Goal: Task Accomplishment & Management: Complete application form

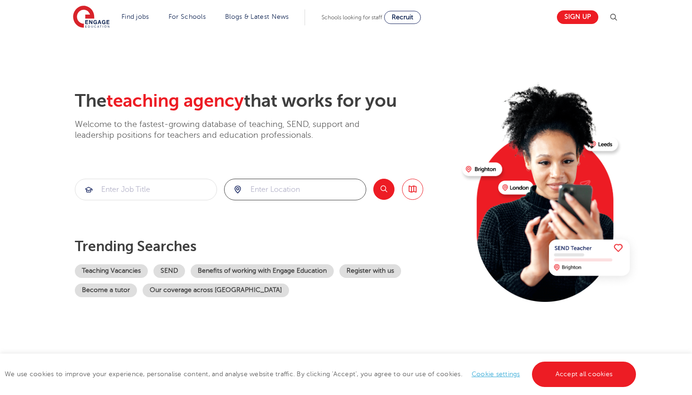
click at [280, 189] on input "search" at bounding box center [294, 189] width 141 height 21
click at [302, 181] on input "search" at bounding box center [294, 189] width 141 height 21
click at [303, 196] on input "search" at bounding box center [294, 189] width 141 height 21
click at [138, 193] on input "search" at bounding box center [145, 189] width 141 height 21
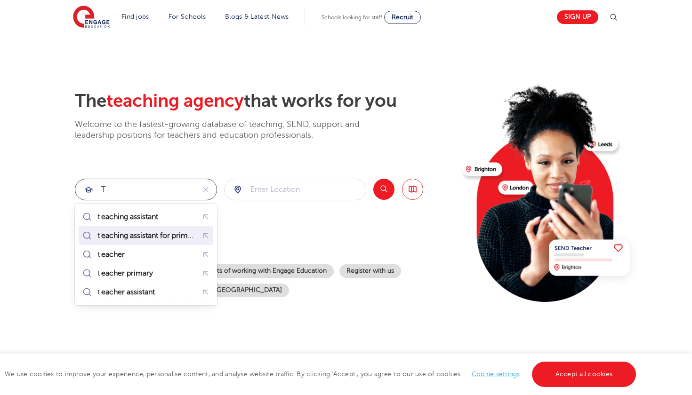
click at [122, 230] on div "t eaching assistant for primary" at bounding box center [139, 235] width 119 height 13
type input "teaching assistant for primary"
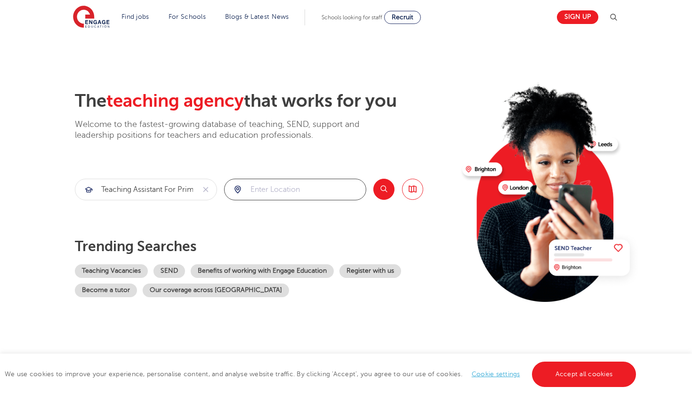
click at [328, 183] on input "search" at bounding box center [294, 189] width 141 height 21
click button "Submit" at bounding box center [0, 0] width 0 height 0
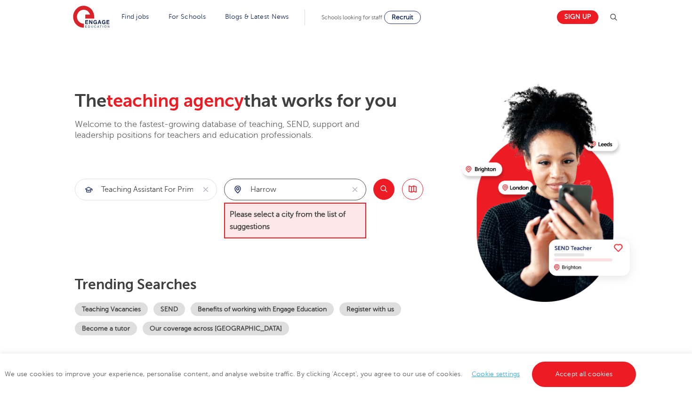
click at [300, 193] on input "harrow" at bounding box center [283, 189] width 119 height 21
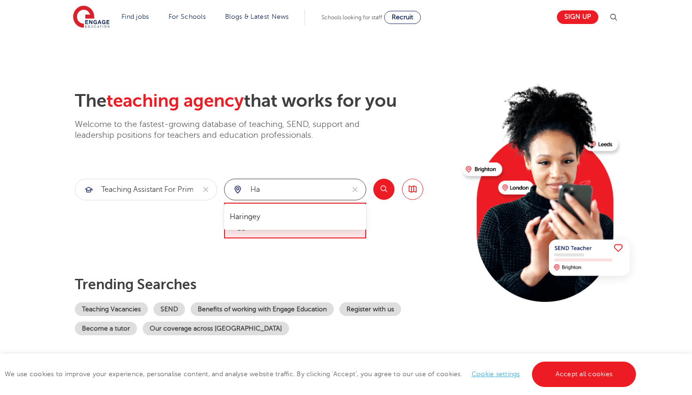
type input "h"
click at [288, 219] on li "[GEOGRAPHIC_DATA]" at bounding box center [295, 216] width 135 height 19
type input "[GEOGRAPHIC_DATA]"
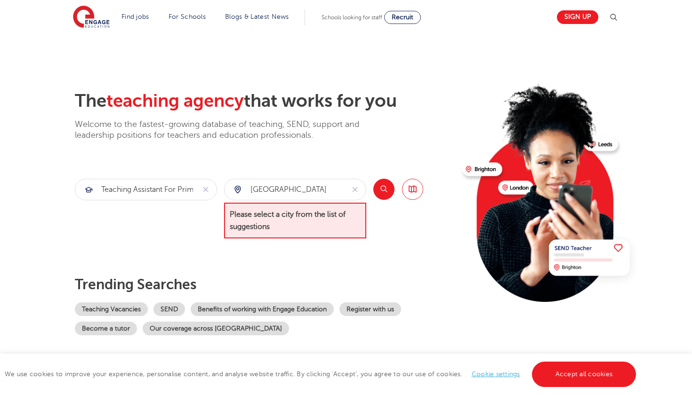
click at [379, 188] on button "Search" at bounding box center [383, 189] width 21 height 21
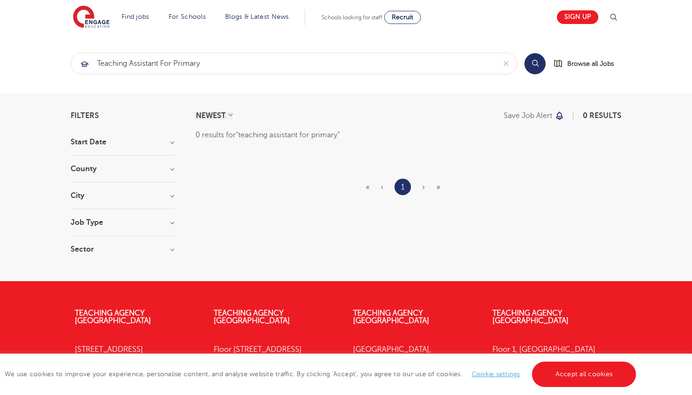
click at [417, 189] on ul "« ‹ 1 › »" at bounding box center [409, 187] width 86 height 16
click at [425, 189] on ul "« ‹ 1 › »" at bounding box center [409, 187] width 86 height 16
click at [584, 19] on link "Sign up" at bounding box center [577, 17] width 41 height 14
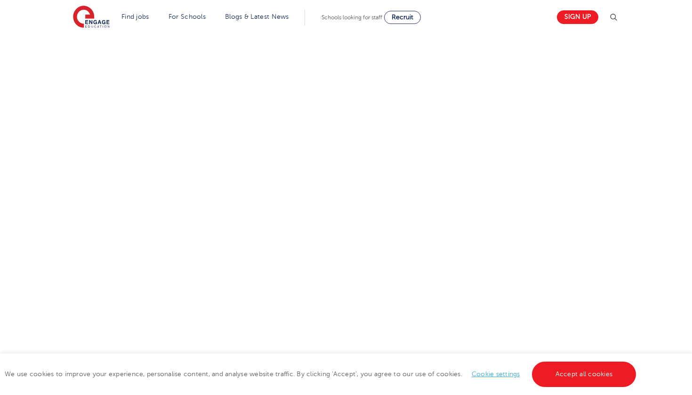
scroll to position [452, 0]
click at [509, 228] on div "Let us know more about you!" at bounding box center [346, 169] width 571 height 598
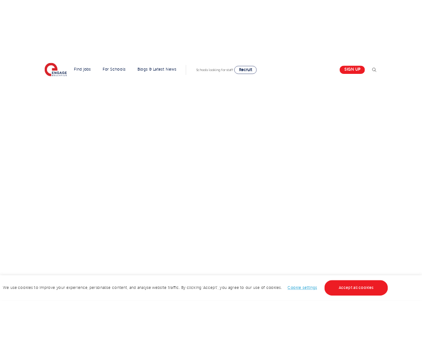
scroll to position [347, 0]
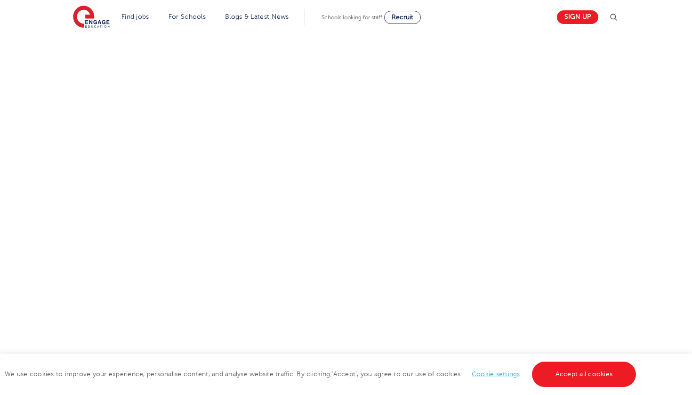
click at [475, 196] on div "Let us know more about you!" at bounding box center [346, 179] width 571 height 409
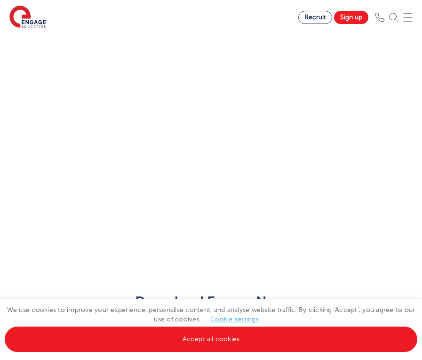
scroll to position [606, 0]
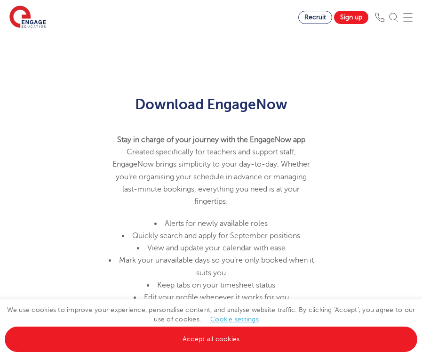
click at [332, 118] on div "Download EngageNow" at bounding box center [211, 104] width 353 height 44
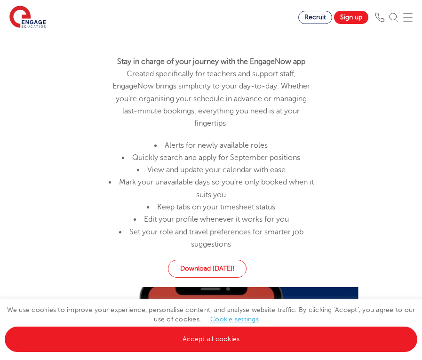
scroll to position [685, 0]
